Goal: Task Accomplishment & Management: Use online tool/utility

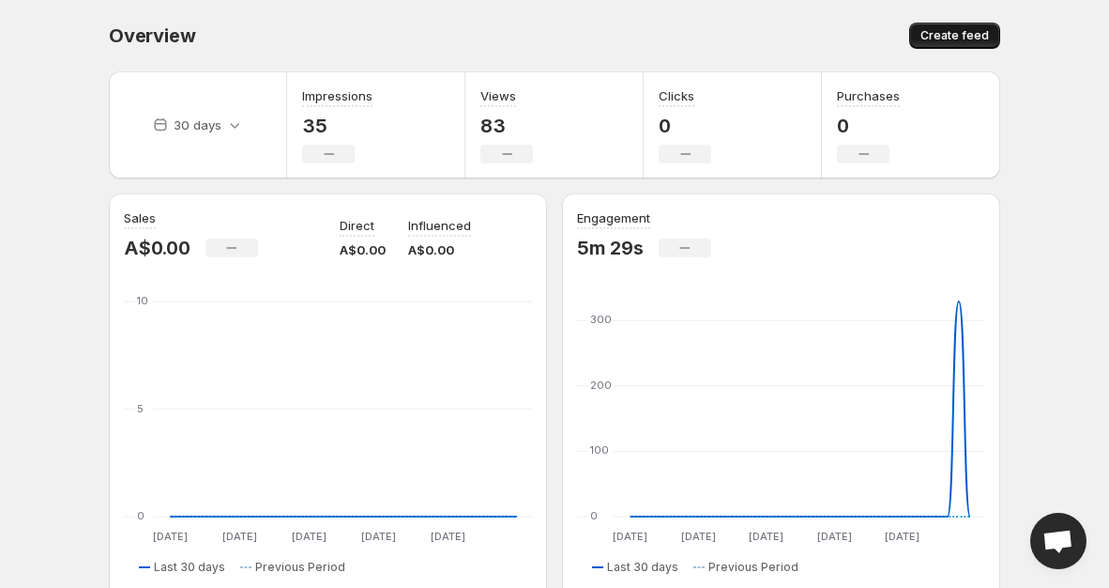
click at [978, 41] on span "Create feed" at bounding box center [955, 35] width 69 height 15
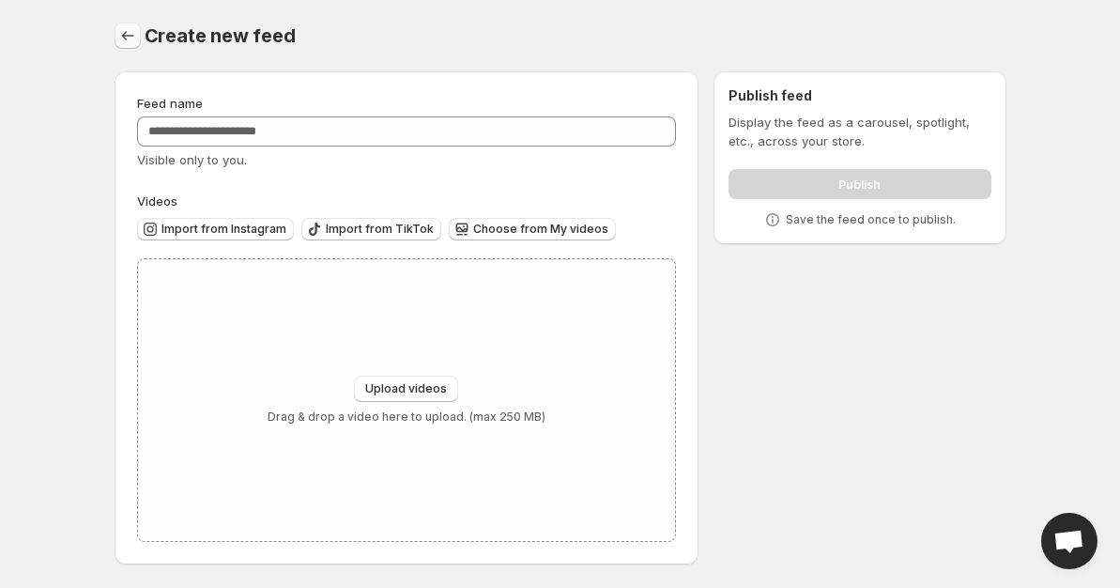
click at [124, 38] on icon "Settings" at bounding box center [127, 35] width 19 height 19
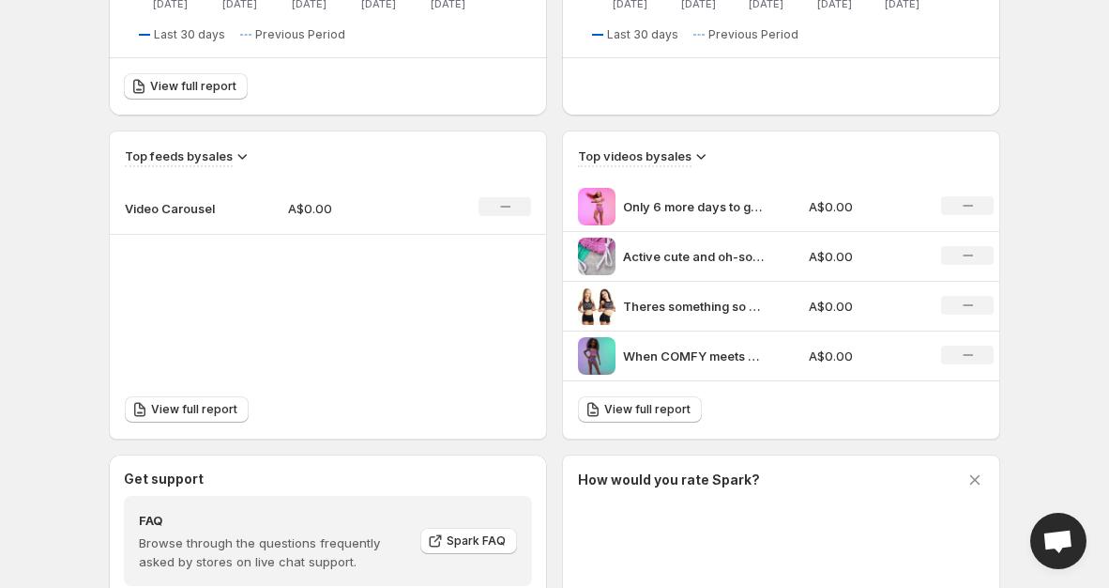
scroll to position [506, 0]
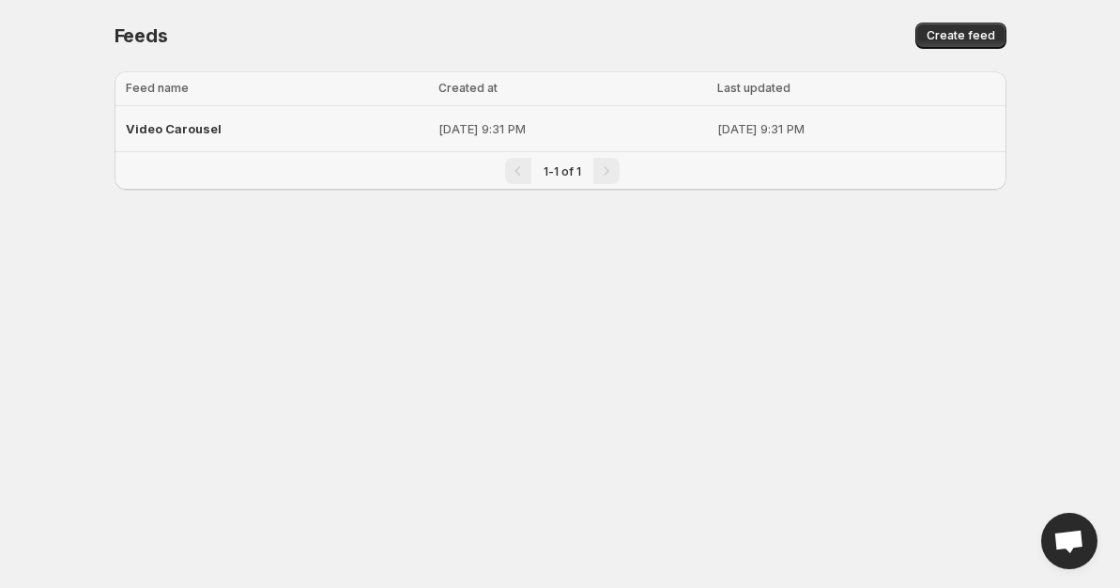
click at [195, 134] on span "Video Carousel" at bounding box center [174, 128] width 96 height 15
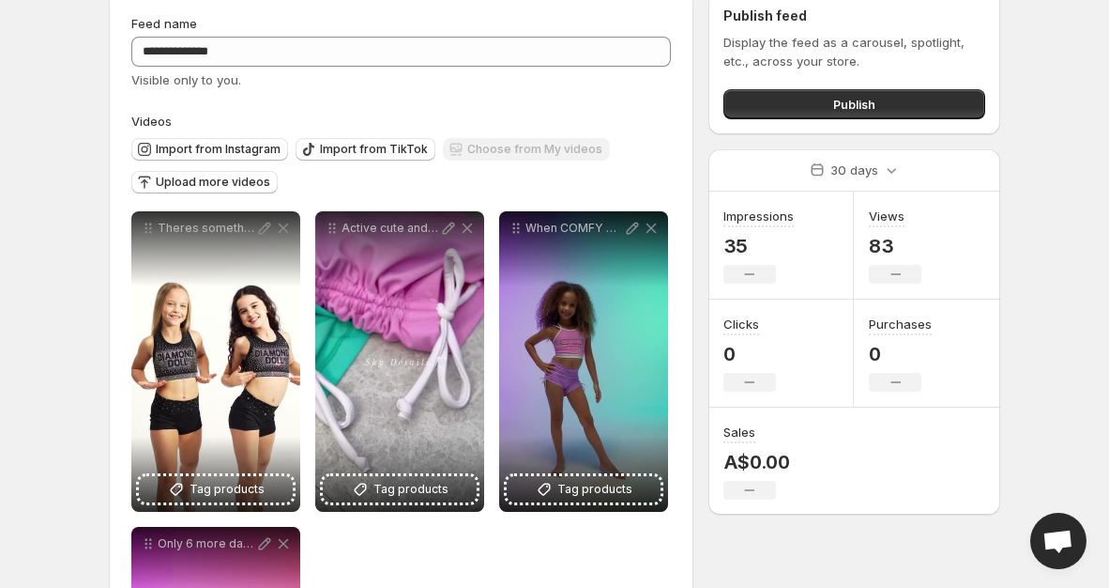
scroll to position [69, 0]
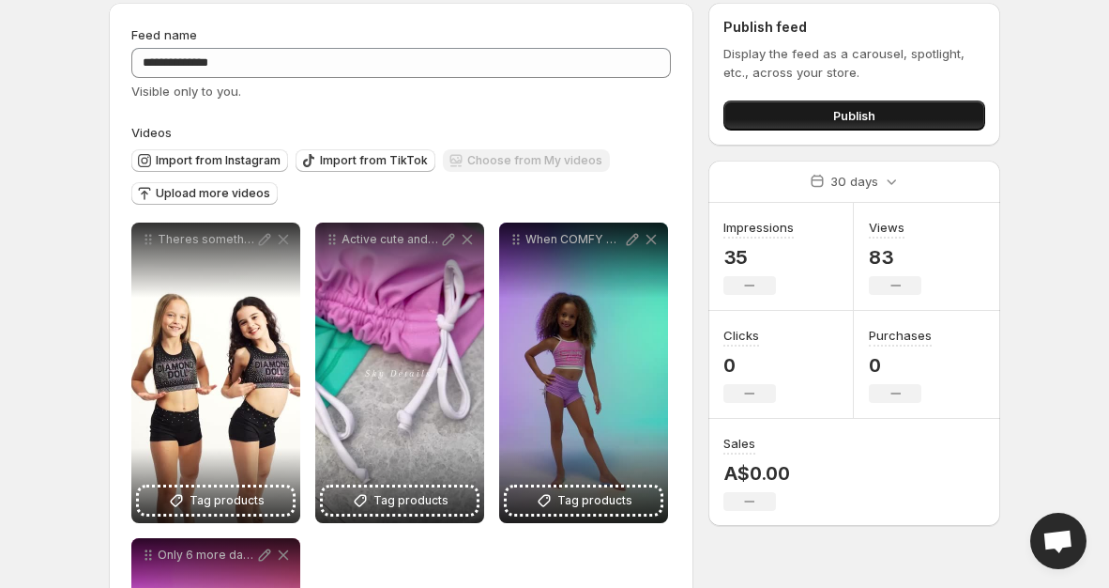
click at [879, 115] on button "Publish" at bounding box center [855, 115] width 262 height 30
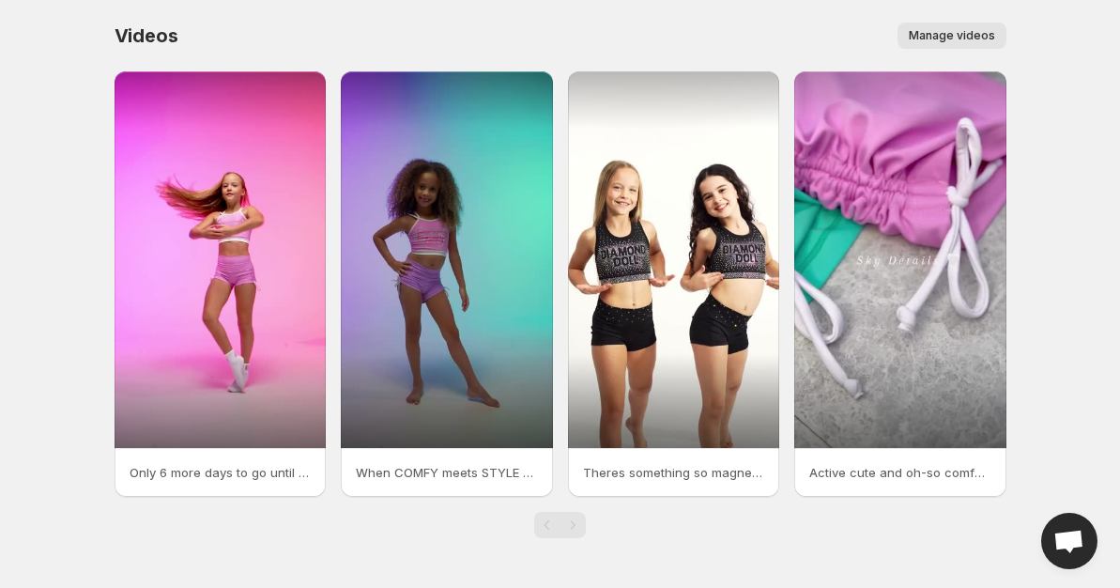
click at [981, 37] on span "Manage videos" at bounding box center [952, 35] width 86 height 15
